Goal: Transaction & Acquisition: Purchase product/service

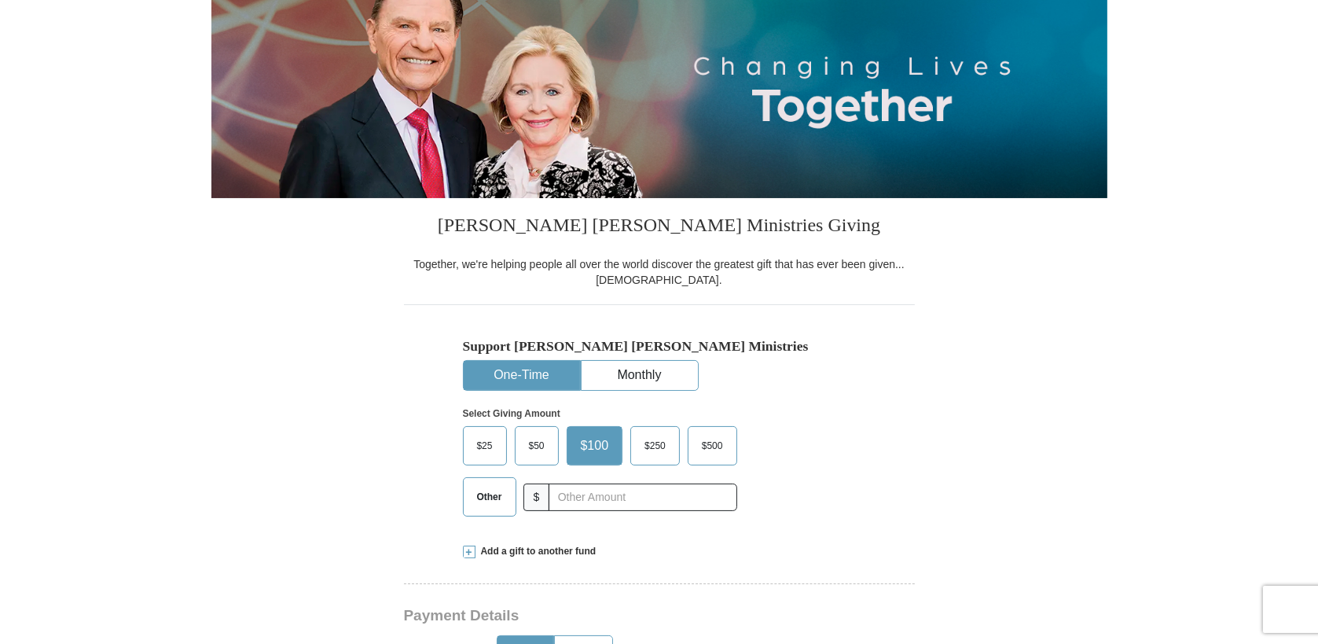
scroll to position [199, 0]
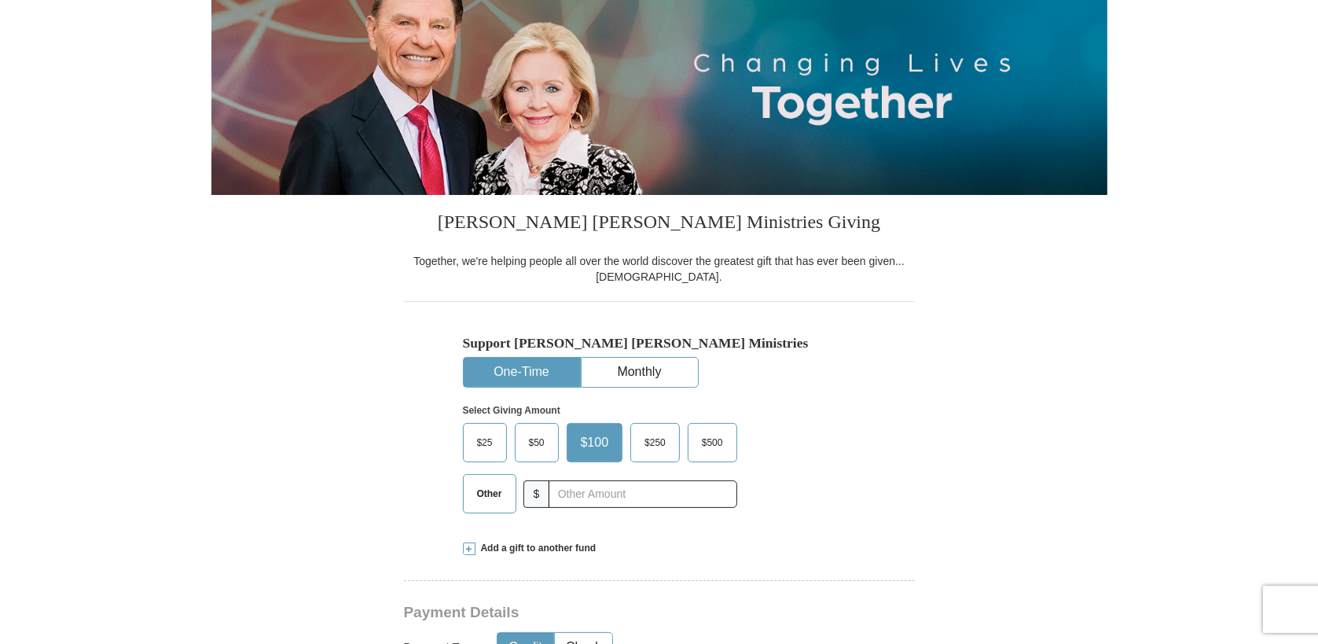
click at [517, 432] on label "$50" at bounding box center [537, 443] width 42 height 38
click at [0, 0] on input "$50" at bounding box center [0, 0] width 0 height 0
click at [521, 433] on span "$50" at bounding box center [539, 443] width 37 height 24
click at [0, 0] on input "$50" at bounding box center [0, 0] width 0 height 0
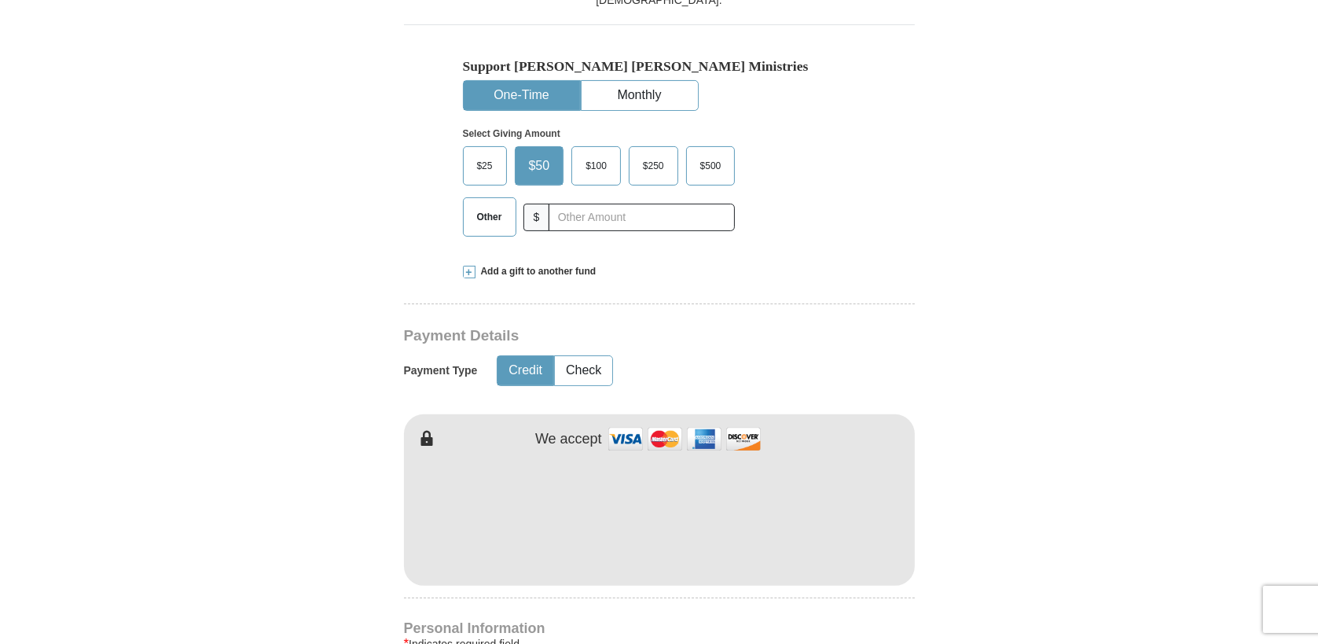
scroll to position [478, 0]
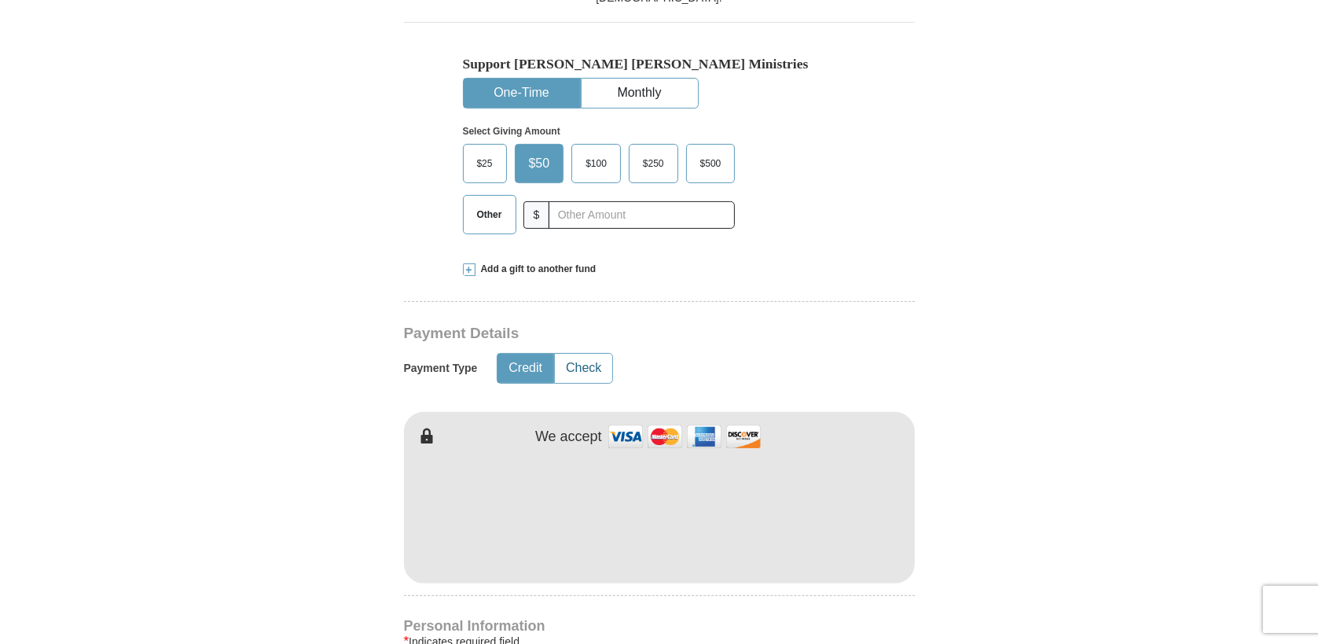
click at [590, 362] on button "Check" at bounding box center [583, 368] width 57 height 29
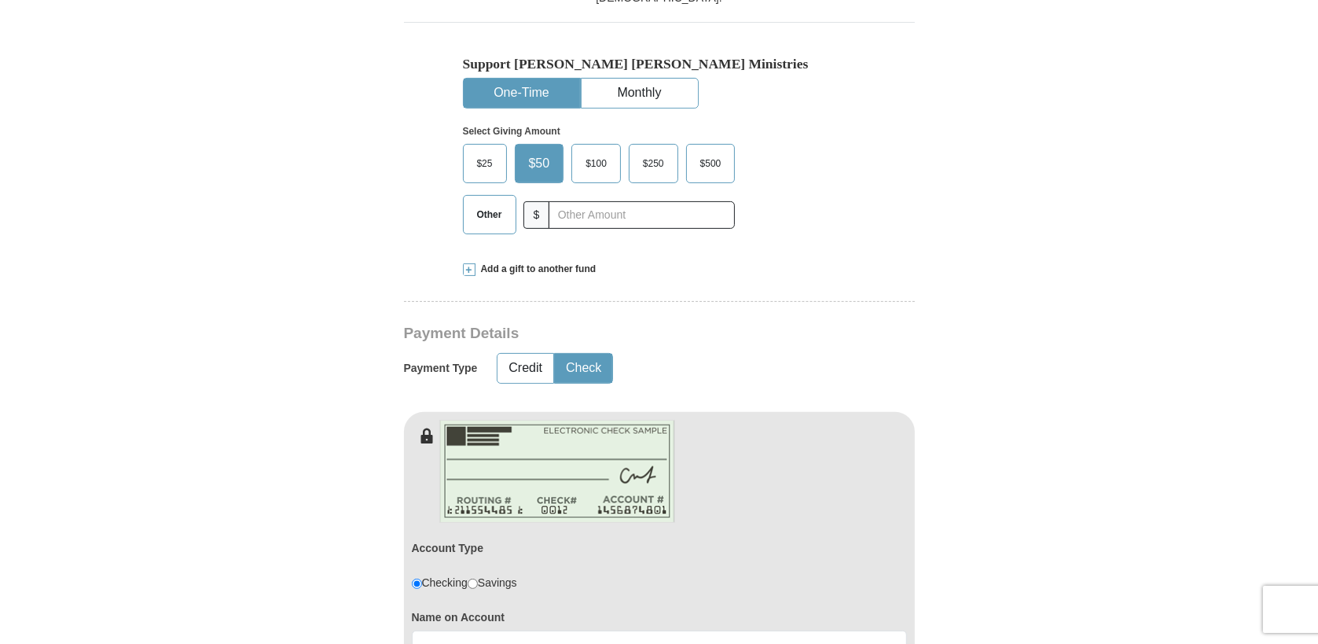
click at [590, 362] on button "Check" at bounding box center [583, 368] width 57 height 29
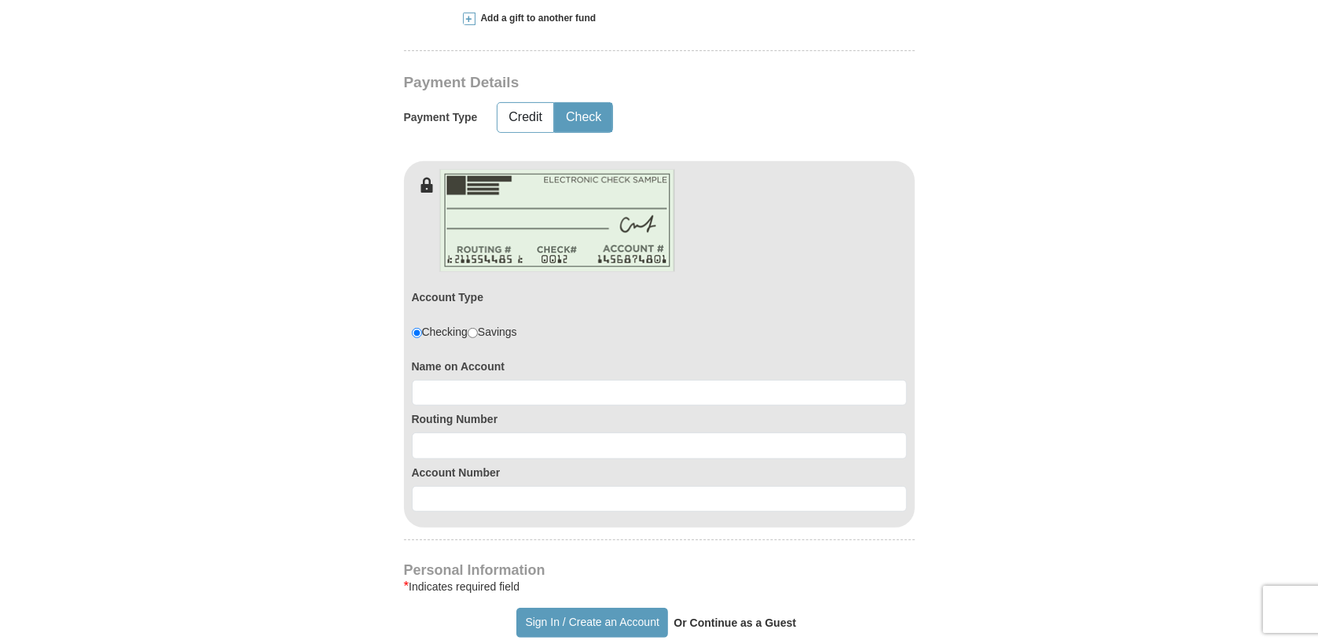
scroll to position [735, 0]
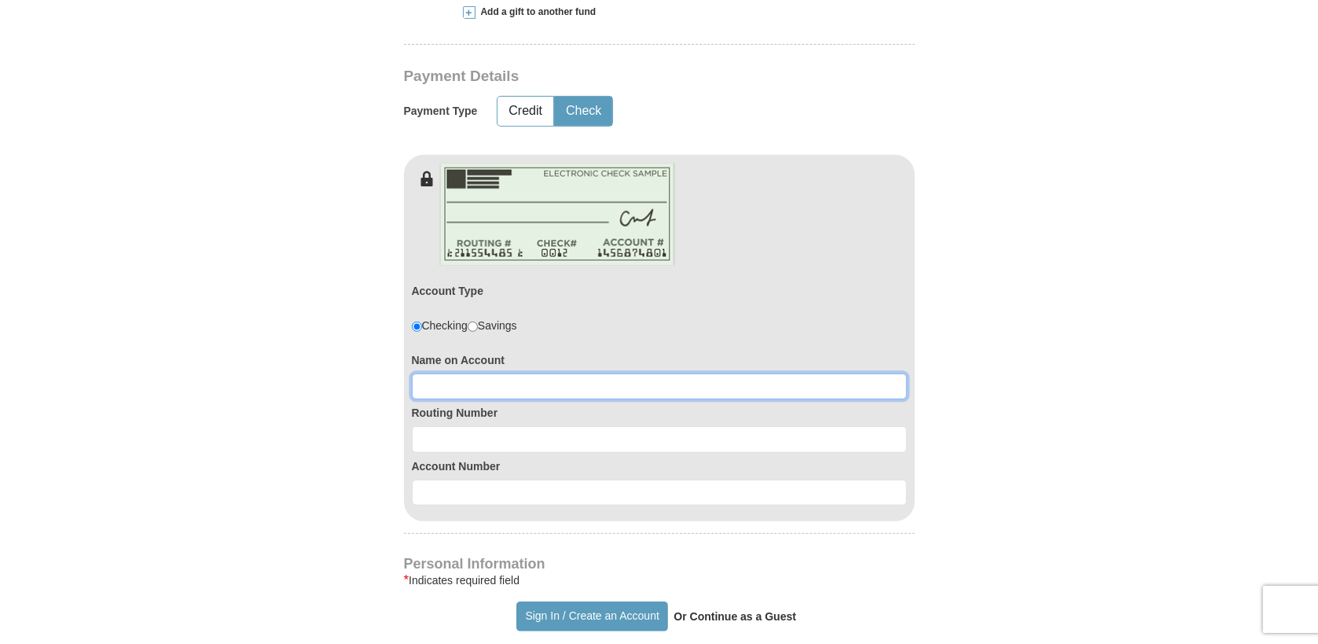
click at [442, 380] on input at bounding box center [659, 386] width 495 height 27
type input "[PERSON_NAME] and [PERSON_NAME]"
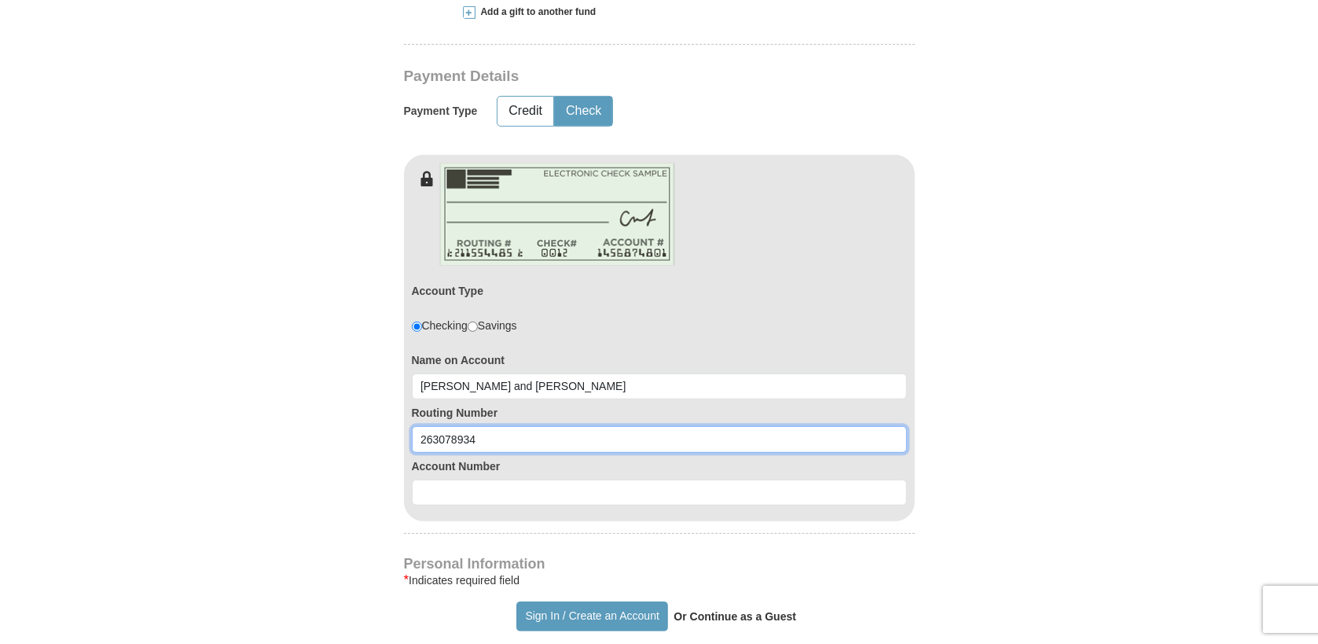
type input "263078934"
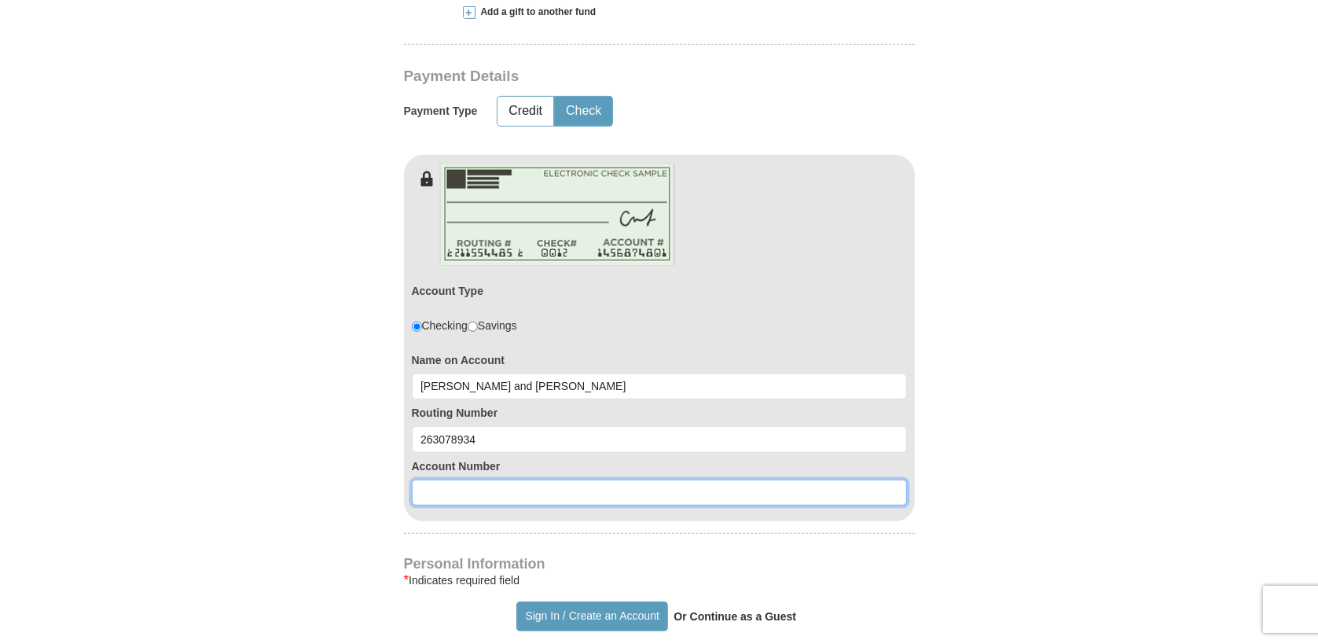
click at [425, 494] on input at bounding box center [659, 492] width 495 height 27
type input "1800000171146"
click at [747, 615] on strong "Or Continue as a Guest" at bounding box center [735, 616] width 123 height 13
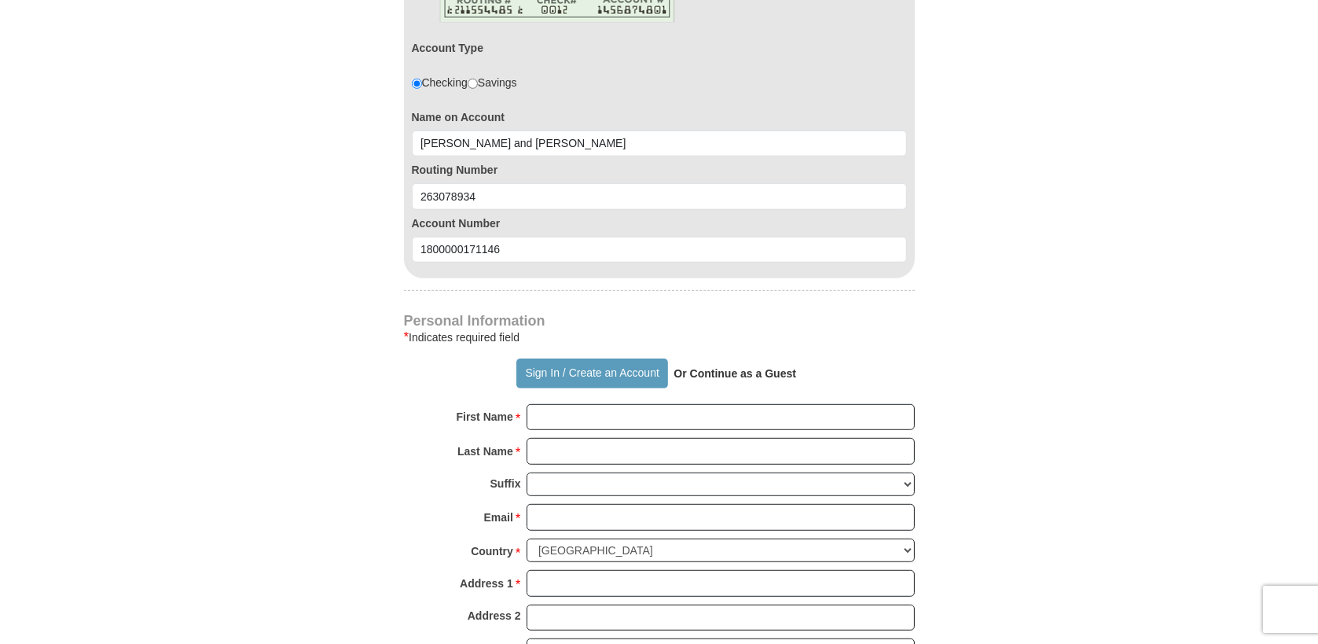
scroll to position [985, 0]
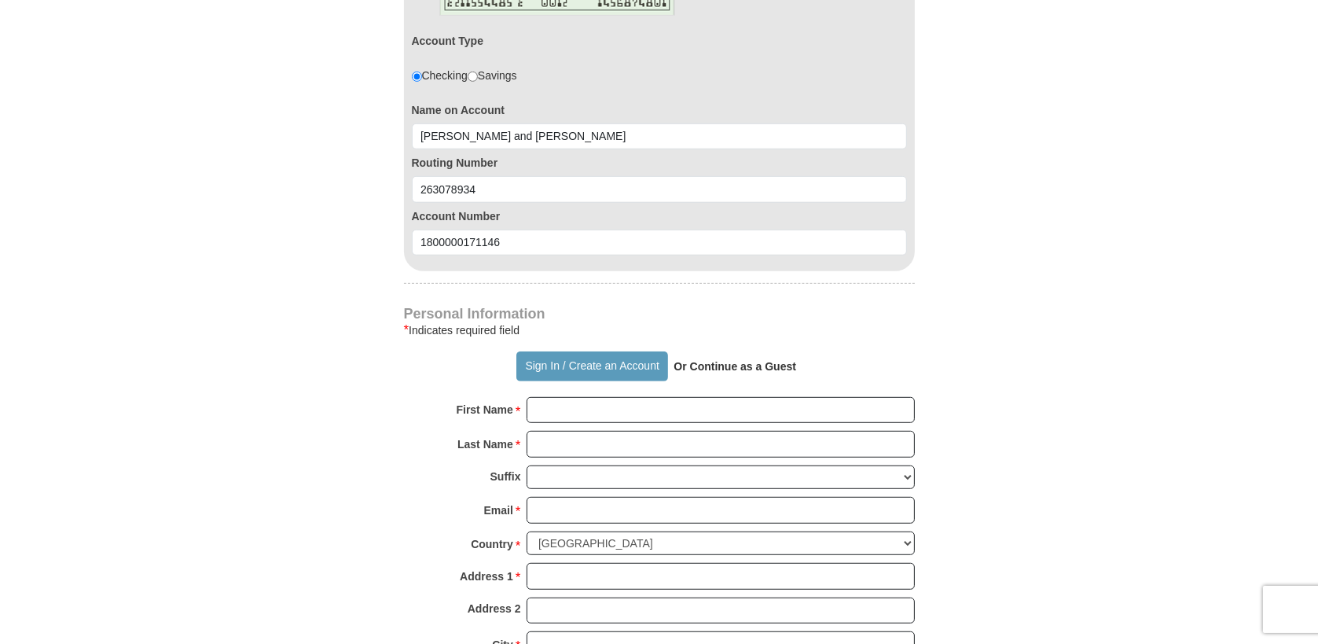
click at [739, 365] on strong "Or Continue as a Guest" at bounding box center [735, 366] width 123 height 13
click at [732, 366] on strong "Or Continue as a Guest" at bounding box center [735, 366] width 123 height 13
drag, startPoint x: 596, startPoint y: 413, endPoint x: 586, endPoint y: 413, distance: 10.2
click at [596, 413] on input "First Name *" at bounding box center [721, 410] width 388 height 27
click at [546, 414] on input "First Name *" at bounding box center [721, 410] width 388 height 27
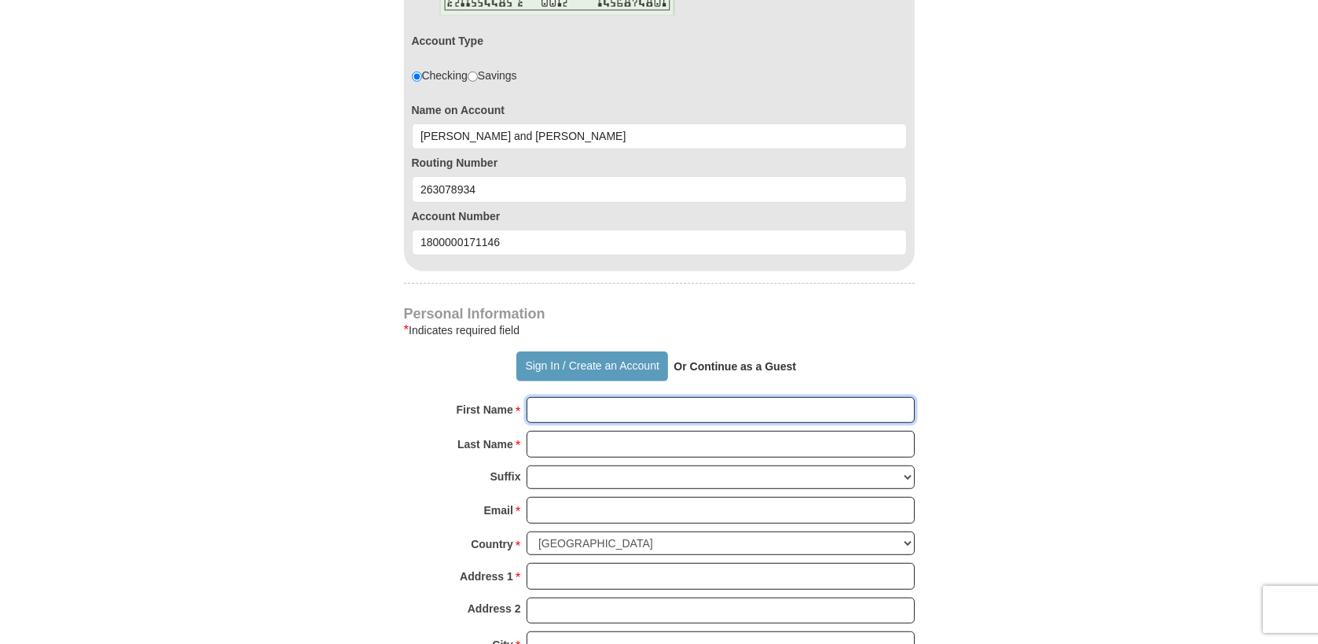
type input "[PERSON_NAME] and [PERSON_NAME]"
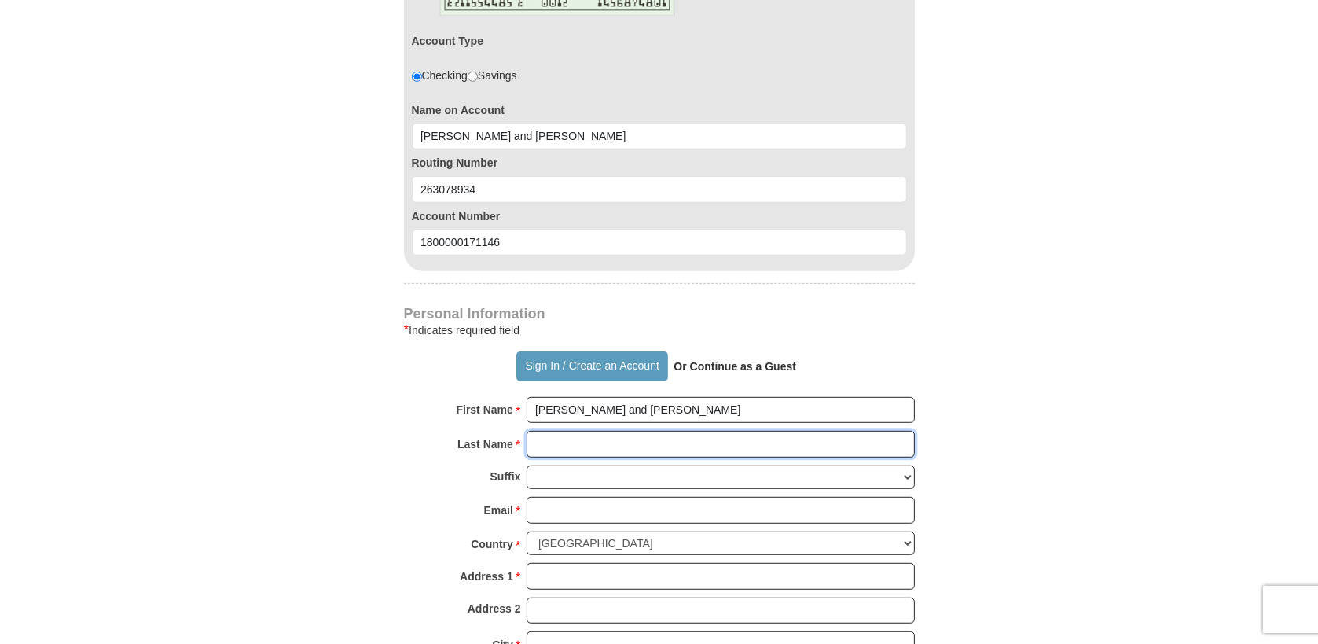
type input "[PERSON_NAME]"
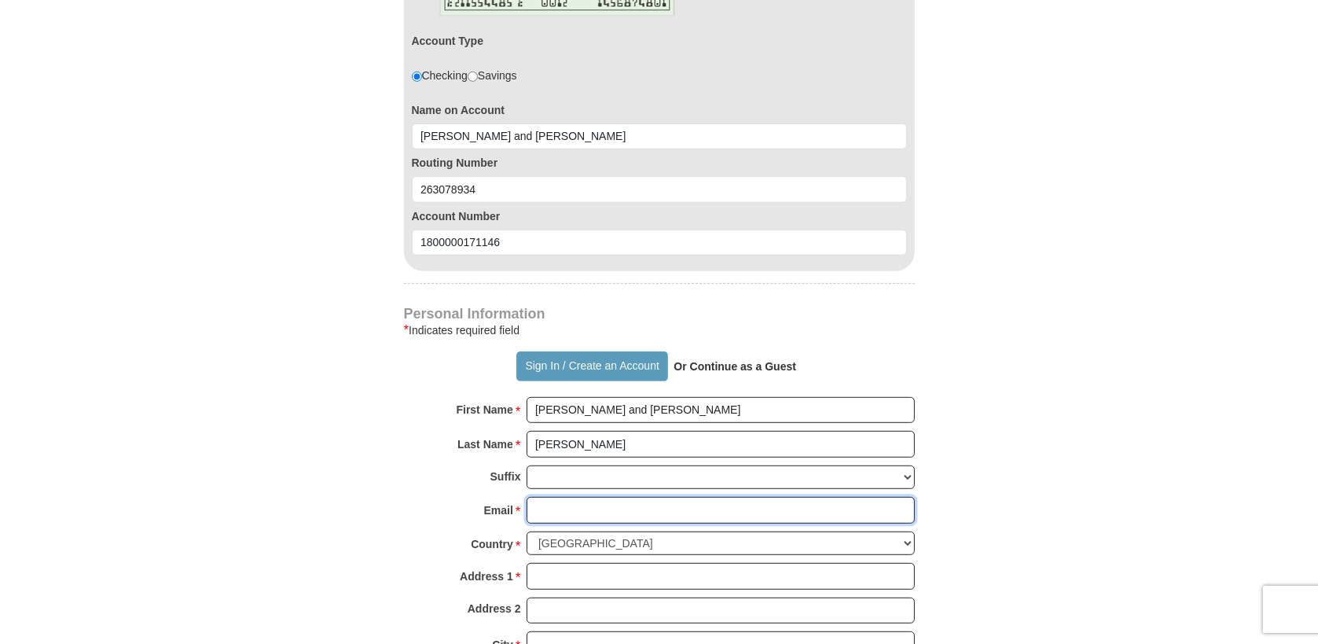
type input "[EMAIL_ADDRESS][DOMAIN_NAME]"
type input "[STREET_ADDRESS]"
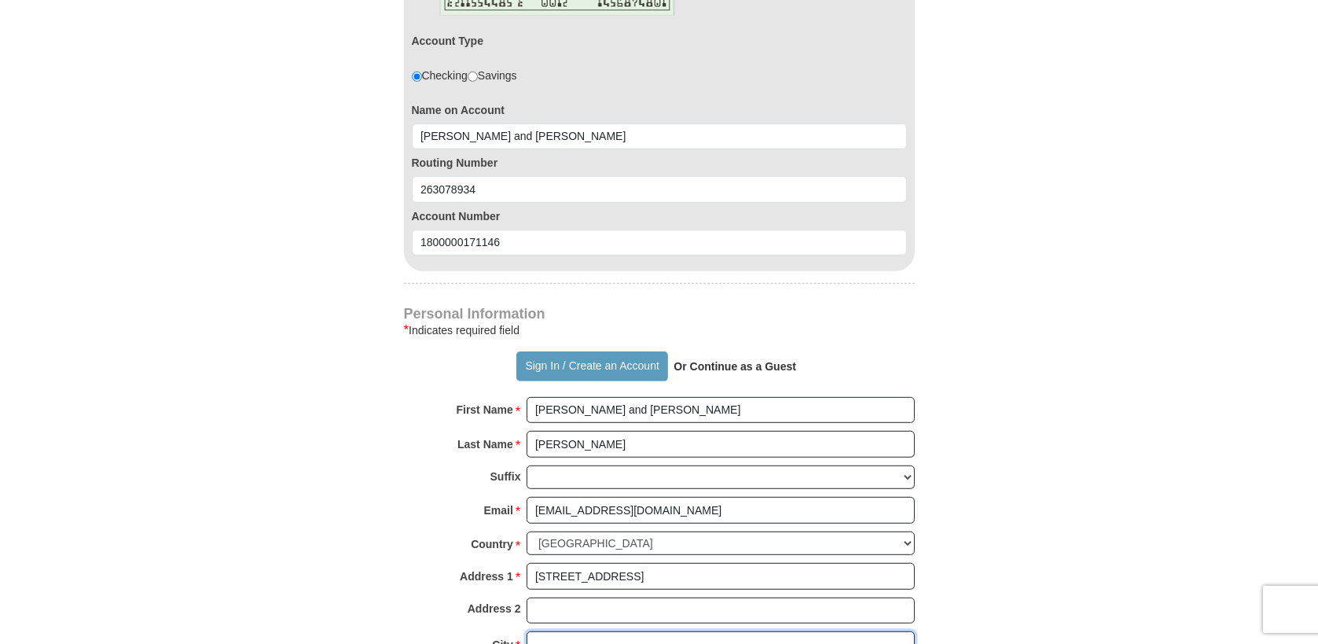
type input "[GEOGRAPHIC_DATA]"
select select "FL"
type input "32068-4264"
type input "9048590516"
click at [759, 362] on strong "Or Continue as a Guest" at bounding box center [735, 366] width 123 height 13
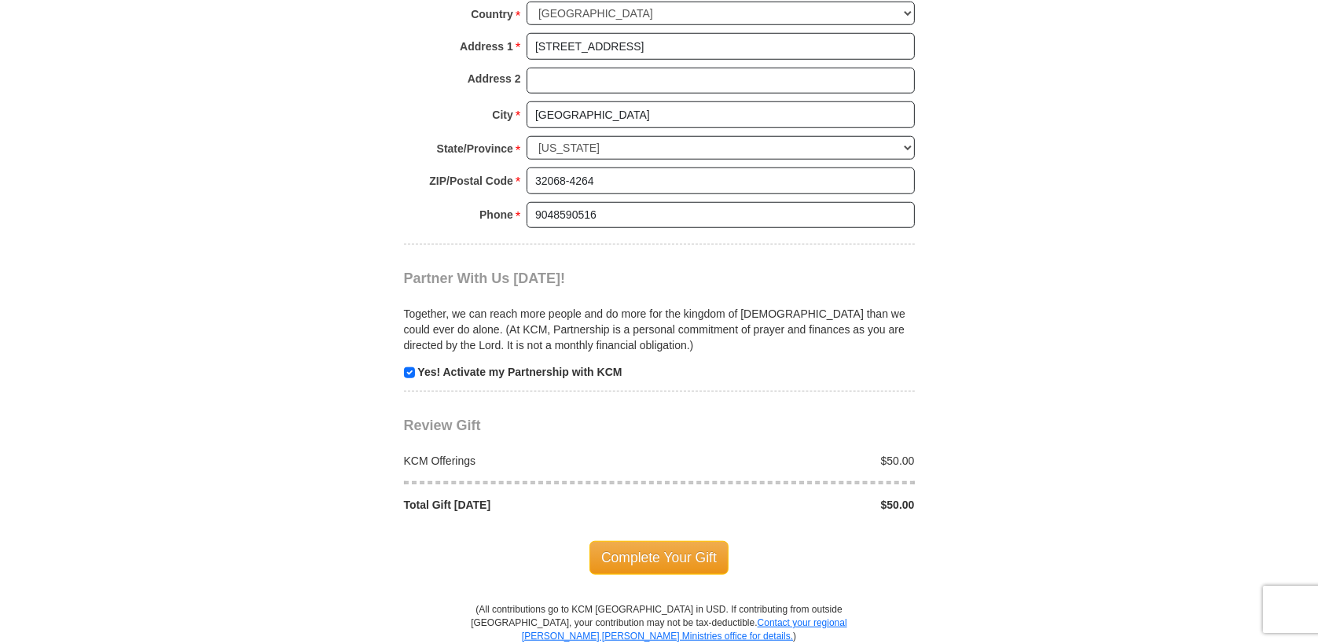
scroll to position [1525, 0]
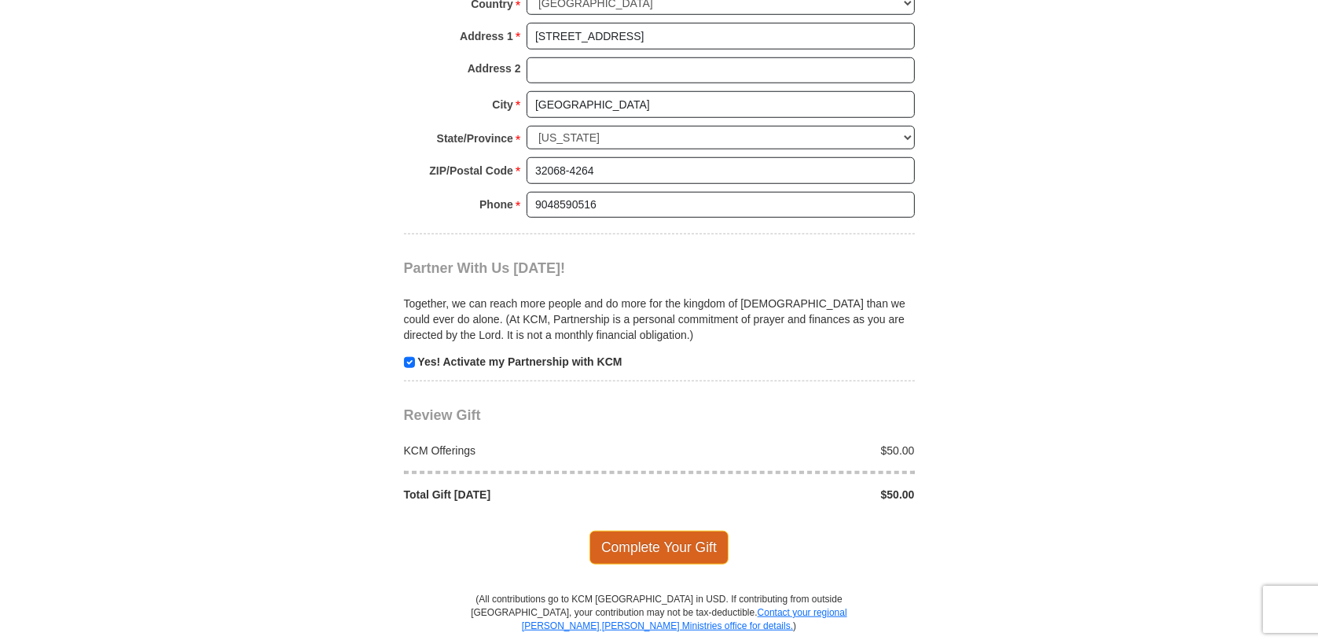
click at [668, 534] on span "Complete Your Gift" at bounding box center [658, 547] width 139 height 33
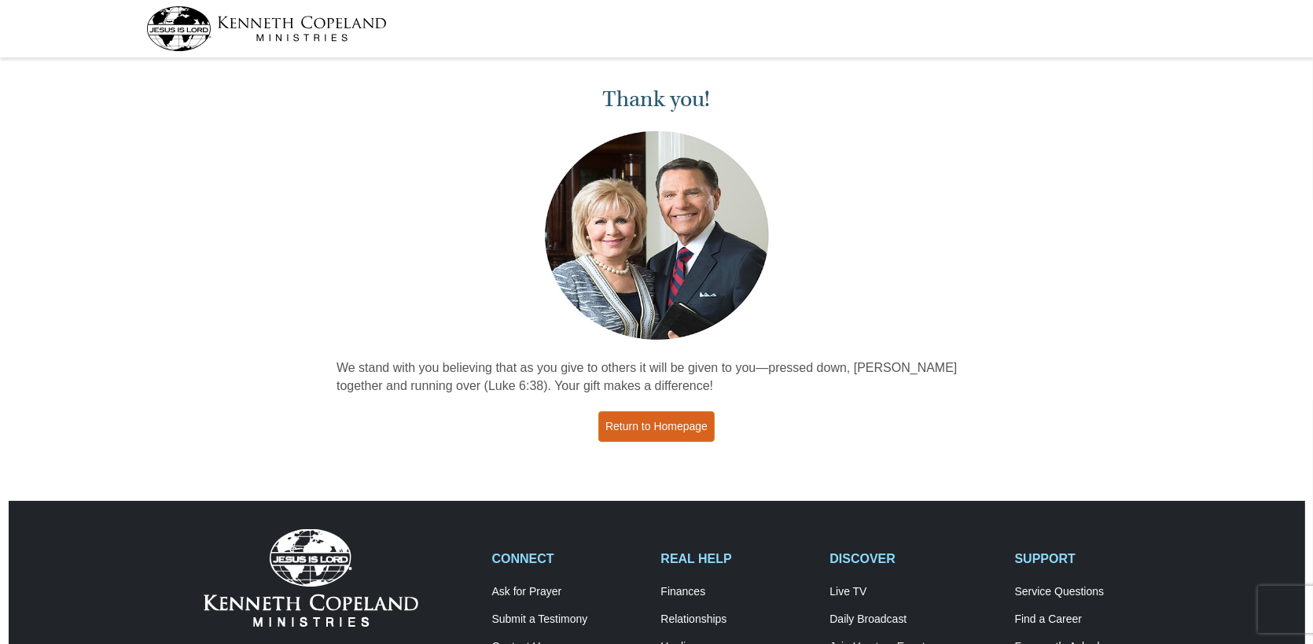
click at [647, 425] on link "Return to Homepage" at bounding box center [656, 426] width 116 height 31
